Goal: Check status: Check status

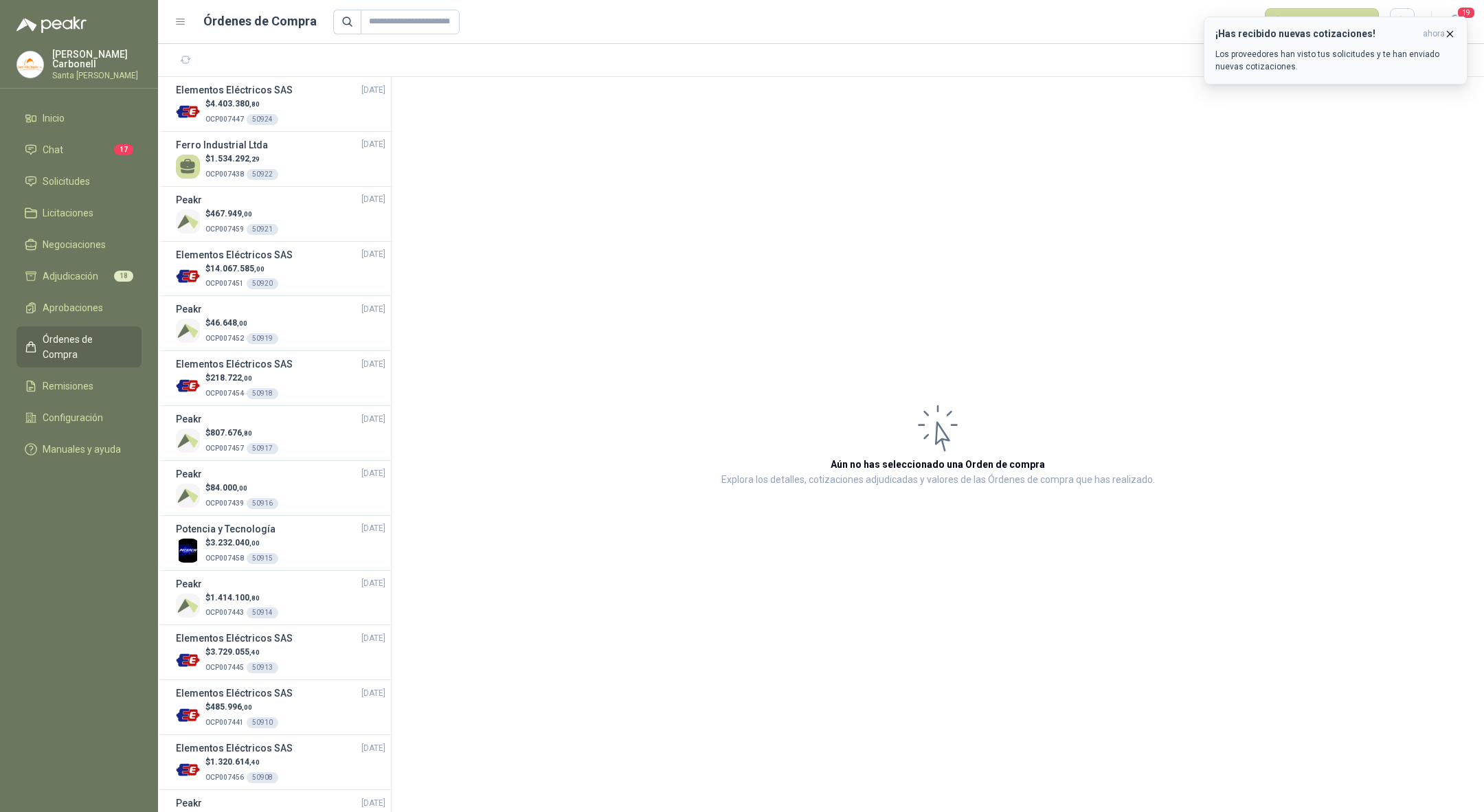
click at [1444, 34] on icon "button" at bounding box center [1450, 34] width 11 height 11
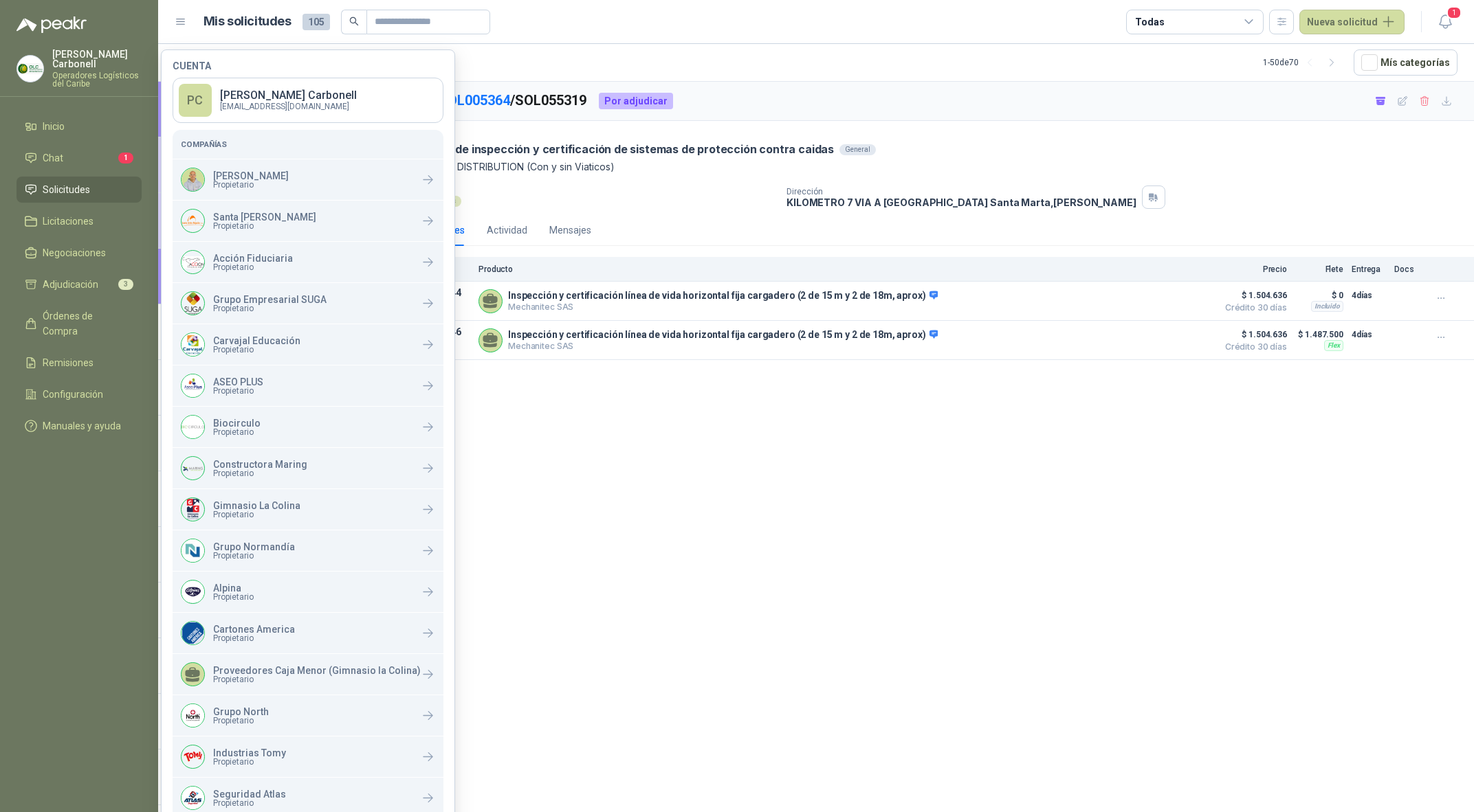
scroll to position [183, 0]
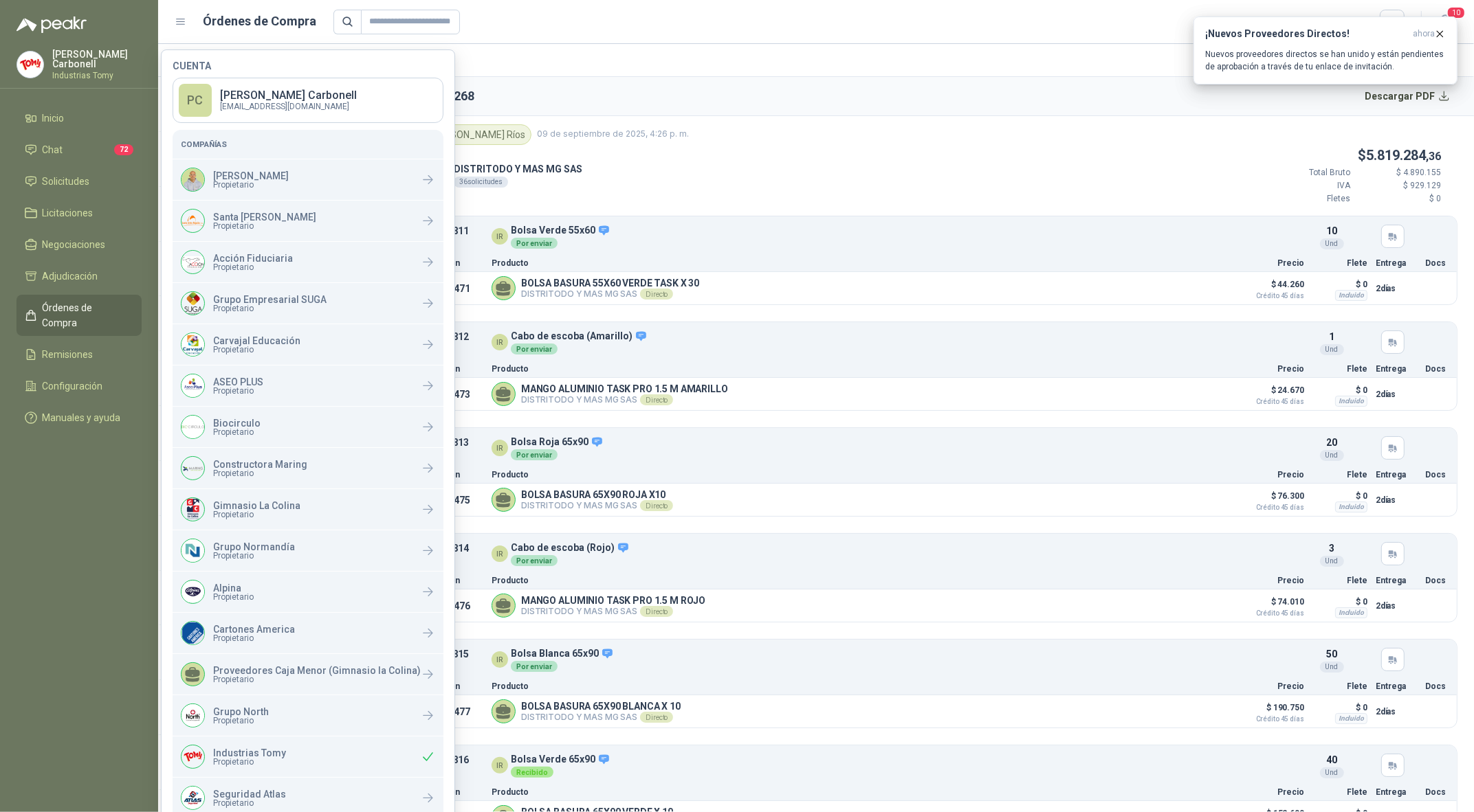
scroll to position [282, 0]
